Goal: Task Accomplishment & Management: Use online tool/utility

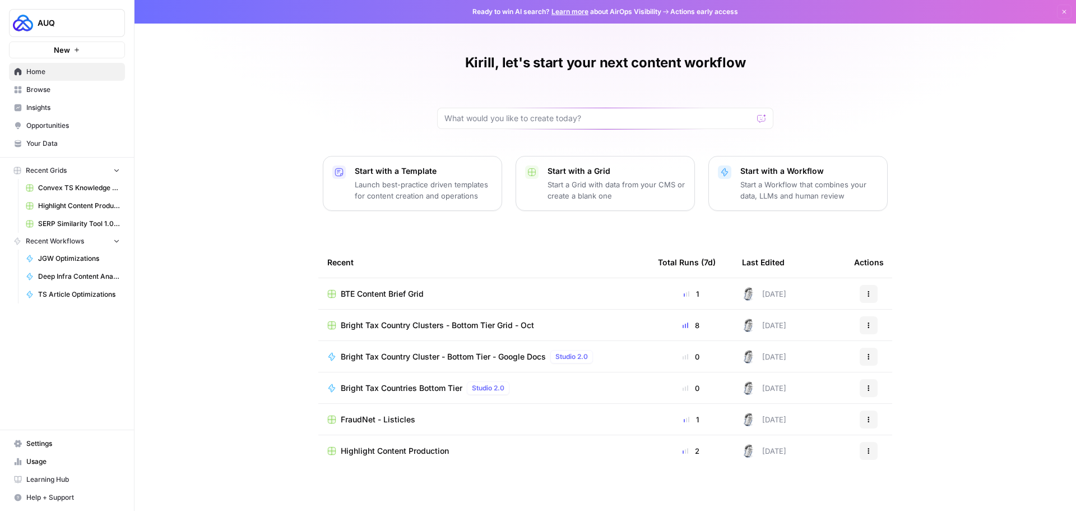
click at [40, 87] on span "Browse" at bounding box center [73, 90] width 94 height 10
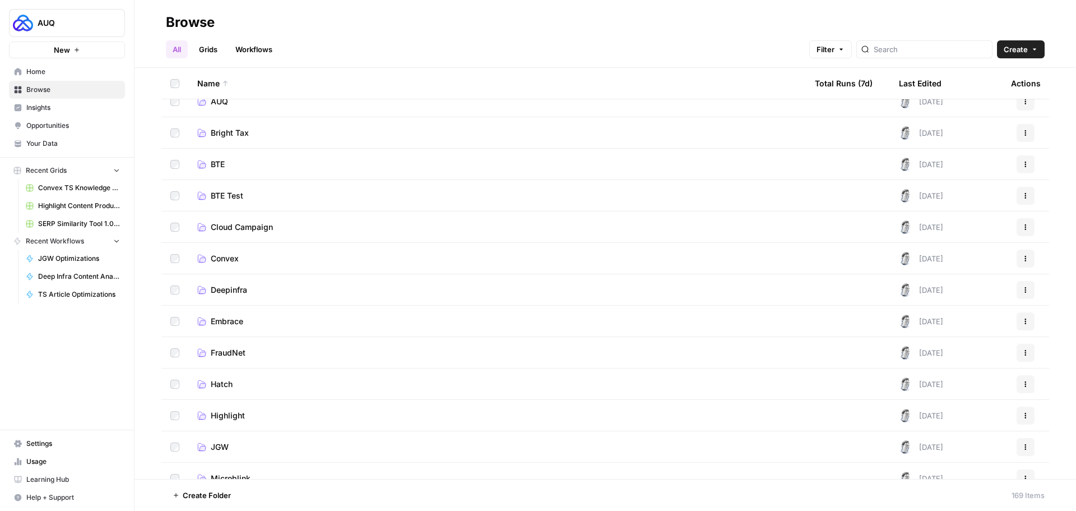
scroll to position [112, 0]
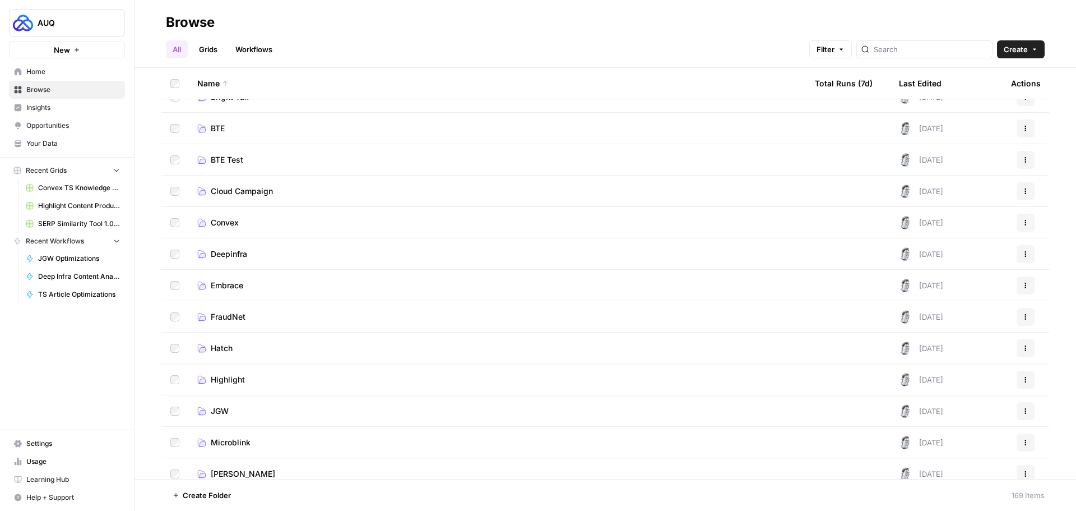
click at [257, 468] on span "[PERSON_NAME]" at bounding box center [243, 473] width 64 height 11
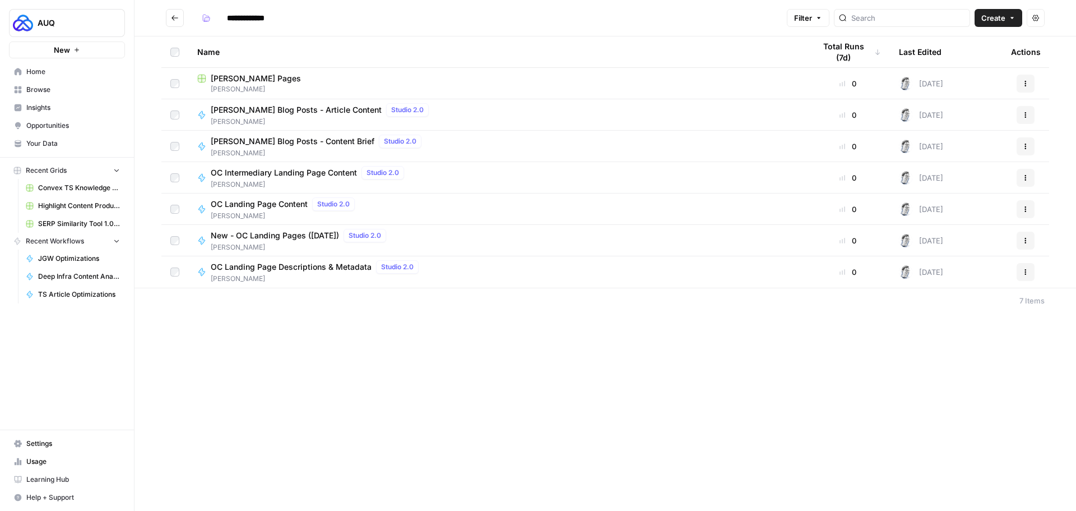
click at [262, 78] on span "[PERSON_NAME] Pages" at bounding box center [256, 78] width 90 height 11
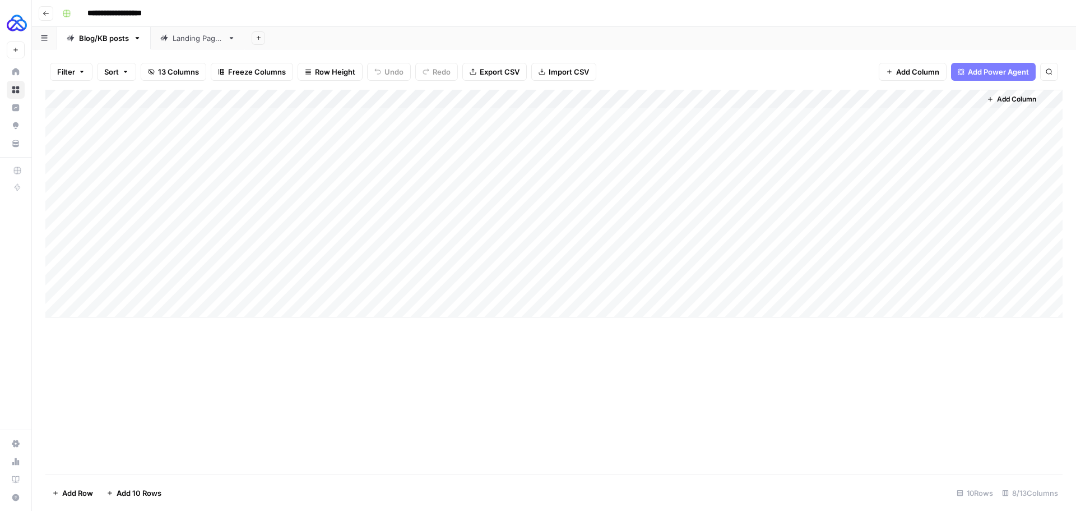
click at [197, 38] on div "Landing Pages" at bounding box center [198, 38] width 50 height 11
click at [58, 116] on div "Add Column" at bounding box center [553, 251] width 1017 height 323
click at [58, 348] on div "Add Column" at bounding box center [553, 251] width 1017 height 323
click at [92, 488] on span "Delete 13 Rows" at bounding box center [78, 492] width 53 height 11
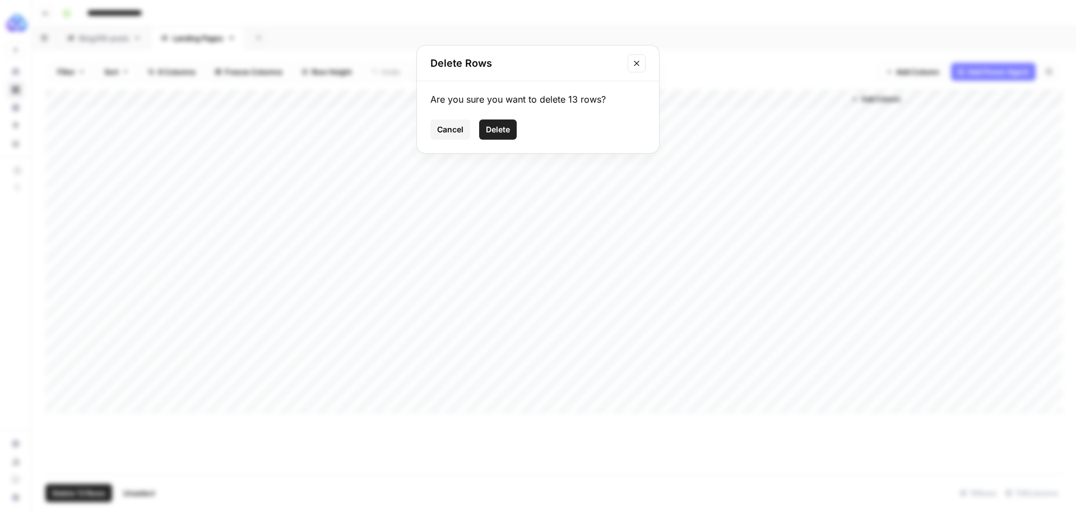
click at [507, 130] on span "Delete" at bounding box center [498, 129] width 24 height 11
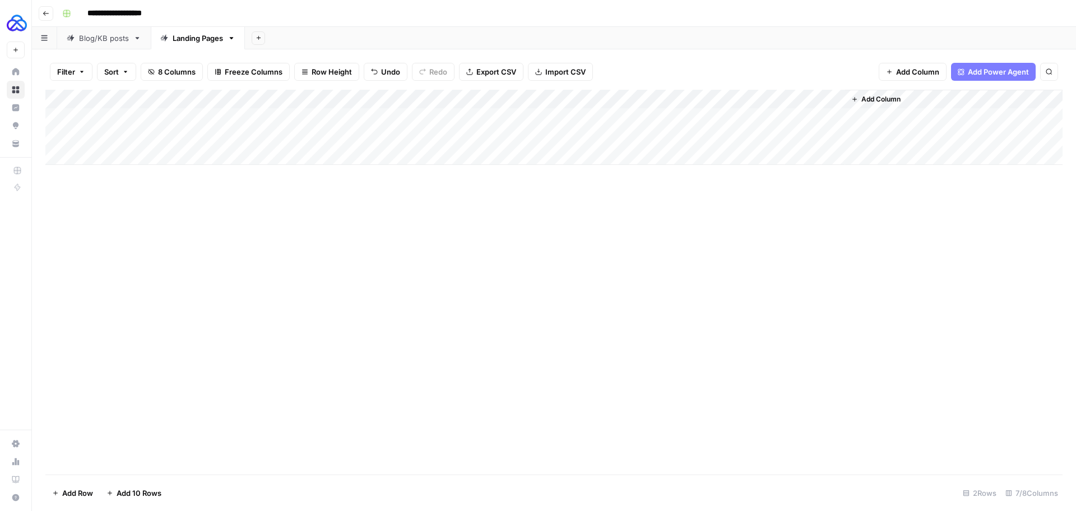
click at [263, 153] on div "Add Column" at bounding box center [553, 127] width 1017 height 75
type textarea "**********"
click at [294, 221] on div "Add Column" at bounding box center [553, 282] width 1017 height 384
click at [211, 169] on div "Add Column" at bounding box center [553, 137] width 1017 height 94
type textarea "**********"
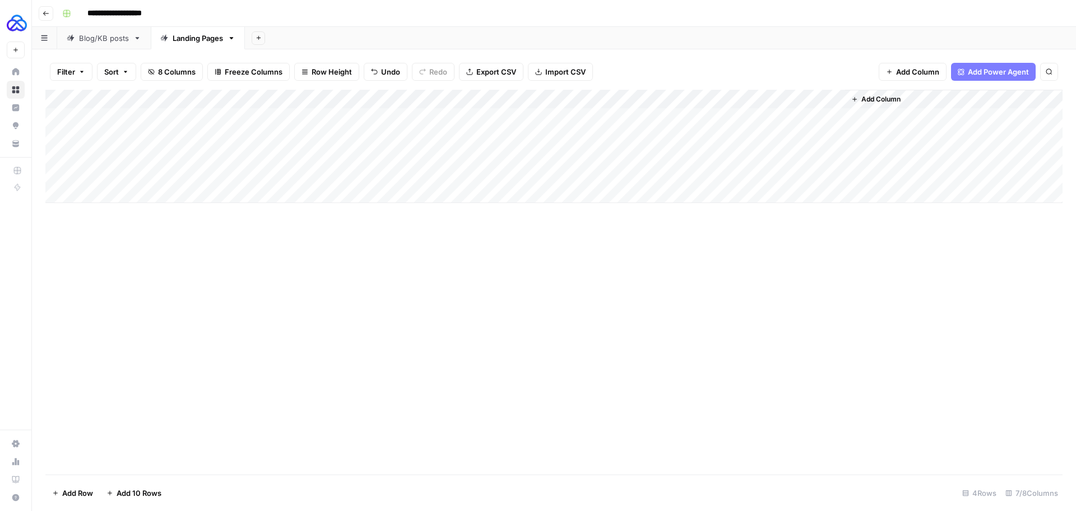
click at [205, 195] on div "Add Column" at bounding box center [553, 146] width 1017 height 113
type textarea "**********"
click at [226, 214] on div "Add Column" at bounding box center [553, 156] width 1017 height 132
type textarea "**********"
click at [211, 277] on div "Add Column" at bounding box center [553, 282] width 1017 height 384
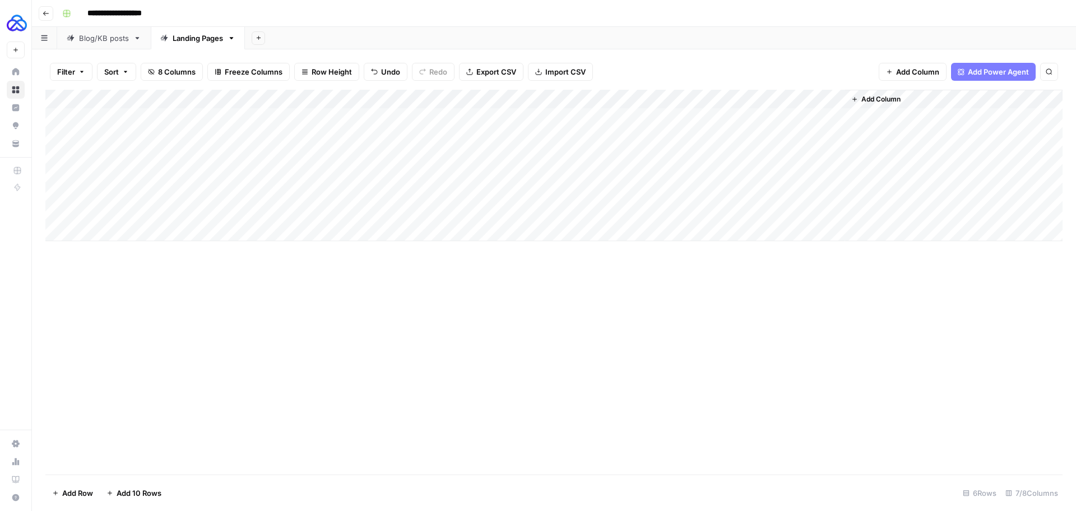
click at [384, 156] on div "Add Column" at bounding box center [553, 165] width 1017 height 151
click at [390, 174] on div "Add Column" at bounding box center [553, 165] width 1017 height 151
click at [384, 197] on div "Add Column" at bounding box center [553, 165] width 1017 height 151
click at [390, 217] on div "Add Column" at bounding box center [553, 165] width 1017 height 151
click at [386, 191] on div "Add Column" at bounding box center [553, 165] width 1017 height 151
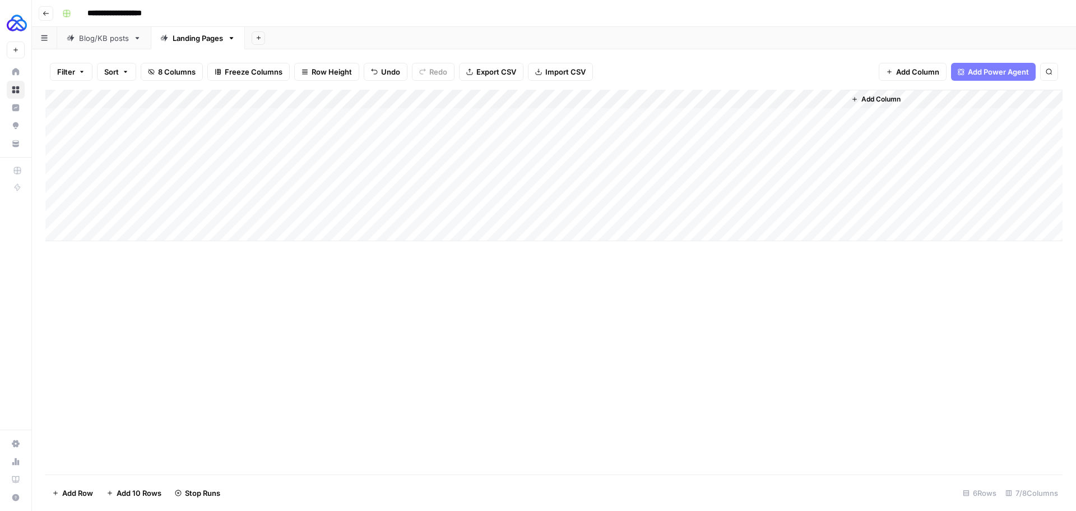
click at [691, 155] on div "Add Column" at bounding box center [553, 165] width 1017 height 151
click at [690, 172] on div "Add Column" at bounding box center [553, 165] width 1017 height 151
click at [698, 198] on div "Add Column" at bounding box center [553, 165] width 1017 height 151
click at [694, 212] on div "Add Column" at bounding box center [553, 165] width 1017 height 151
click at [683, 174] on div "Add Column" at bounding box center [553, 165] width 1017 height 151
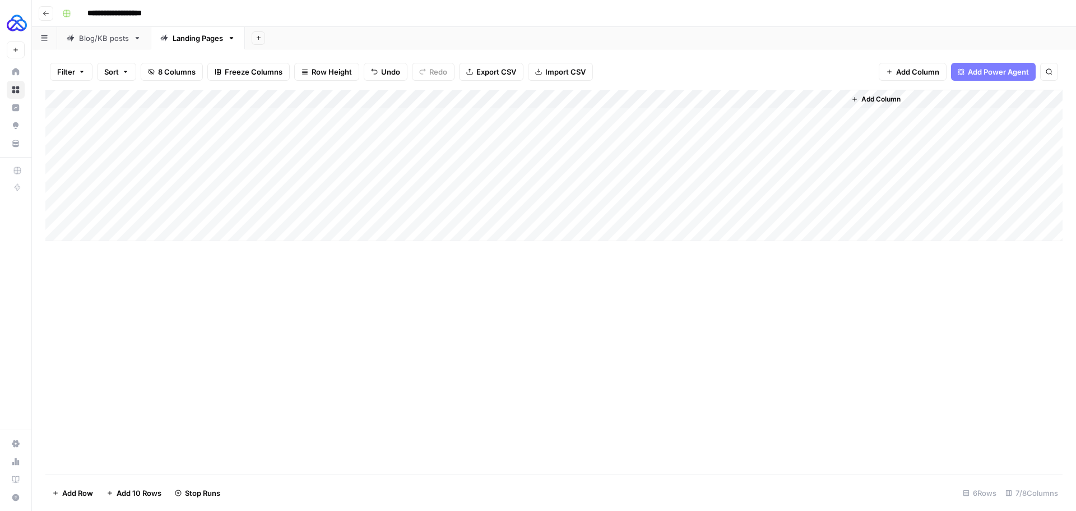
click at [689, 173] on div "Add Column" at bounding box center [553, 165] width 1017 height 151
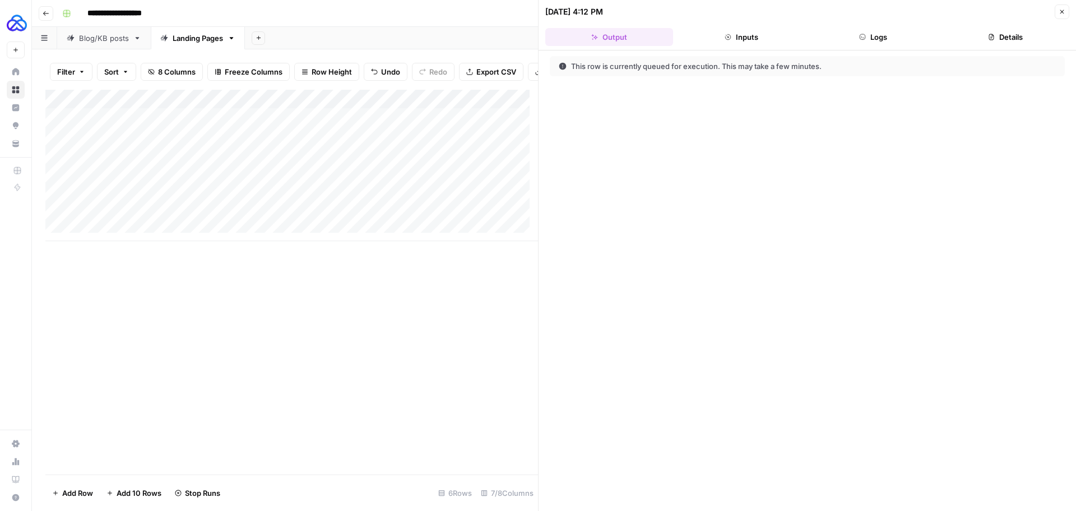
click at [1063, 10] on icon "button" at bounding box center [1062, 11] width 7 height 7
